Goal: Find specific page/section: Find specific page/section

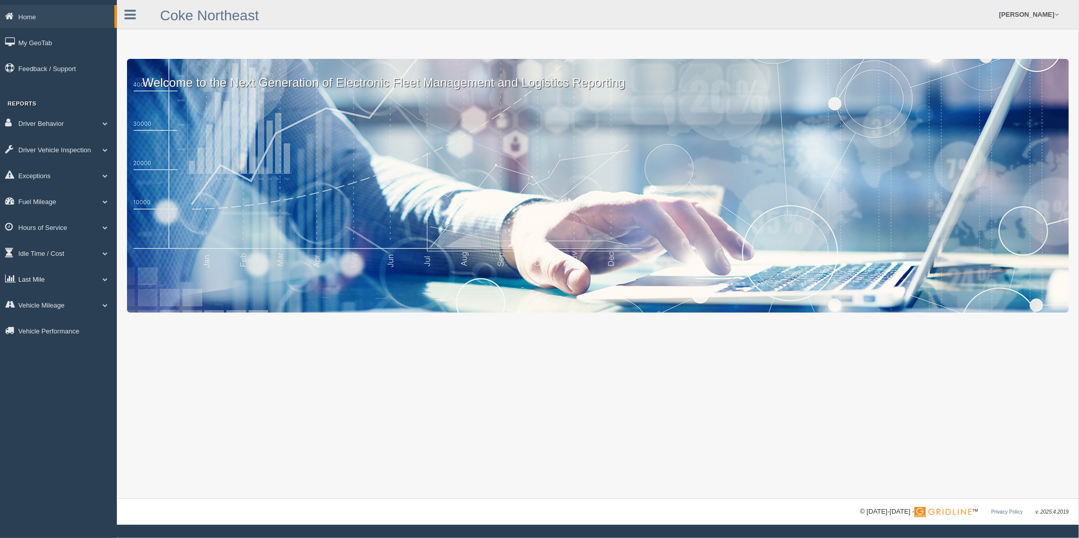
click at [44, 287] on link "Last Mile" at bounding box center [58, 279] width 117 height 23
click at [54, 310] on link "Planned Vs Actual" at bounding box center [66, 303] width 96 height 18
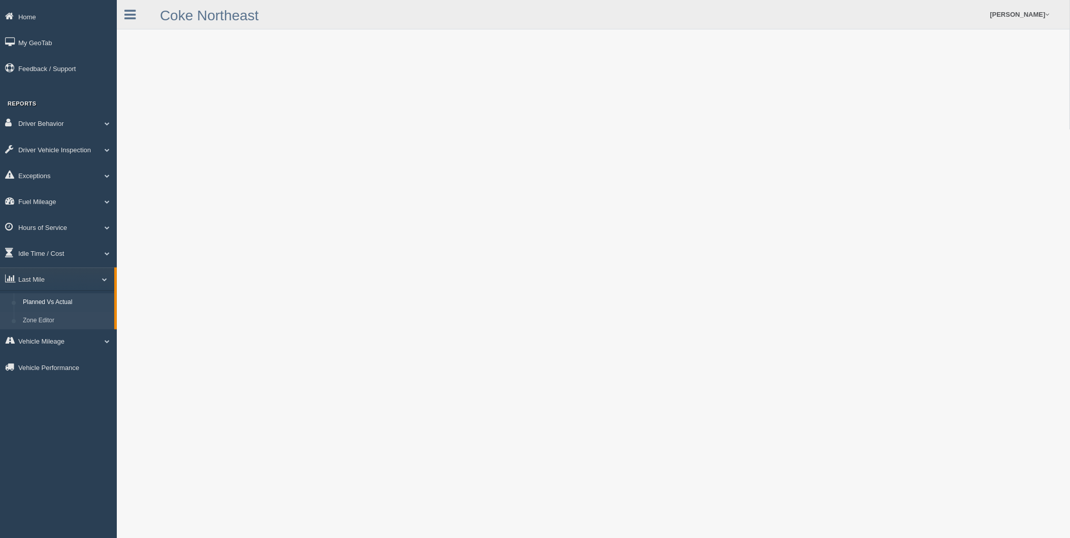
click at [53, 326] on link "Zone Editor" at bounding box center [66, 321] width 96 height 18
